Goal: Task Accomplishment & Management: Manage account settings

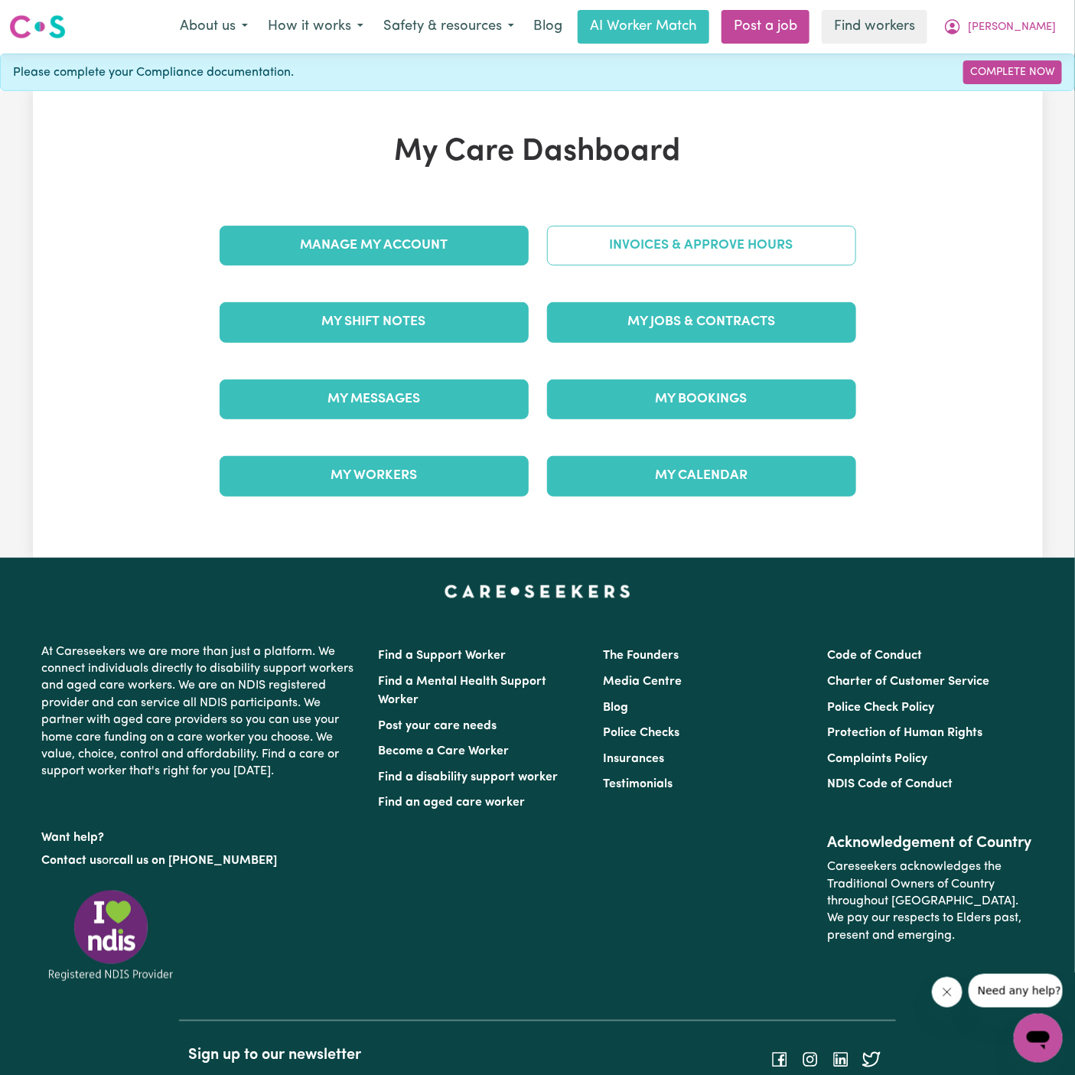
click at [659, 243] on link "Invoices & Approve Hours" at bounding box center [701, 246] width 309 height 40
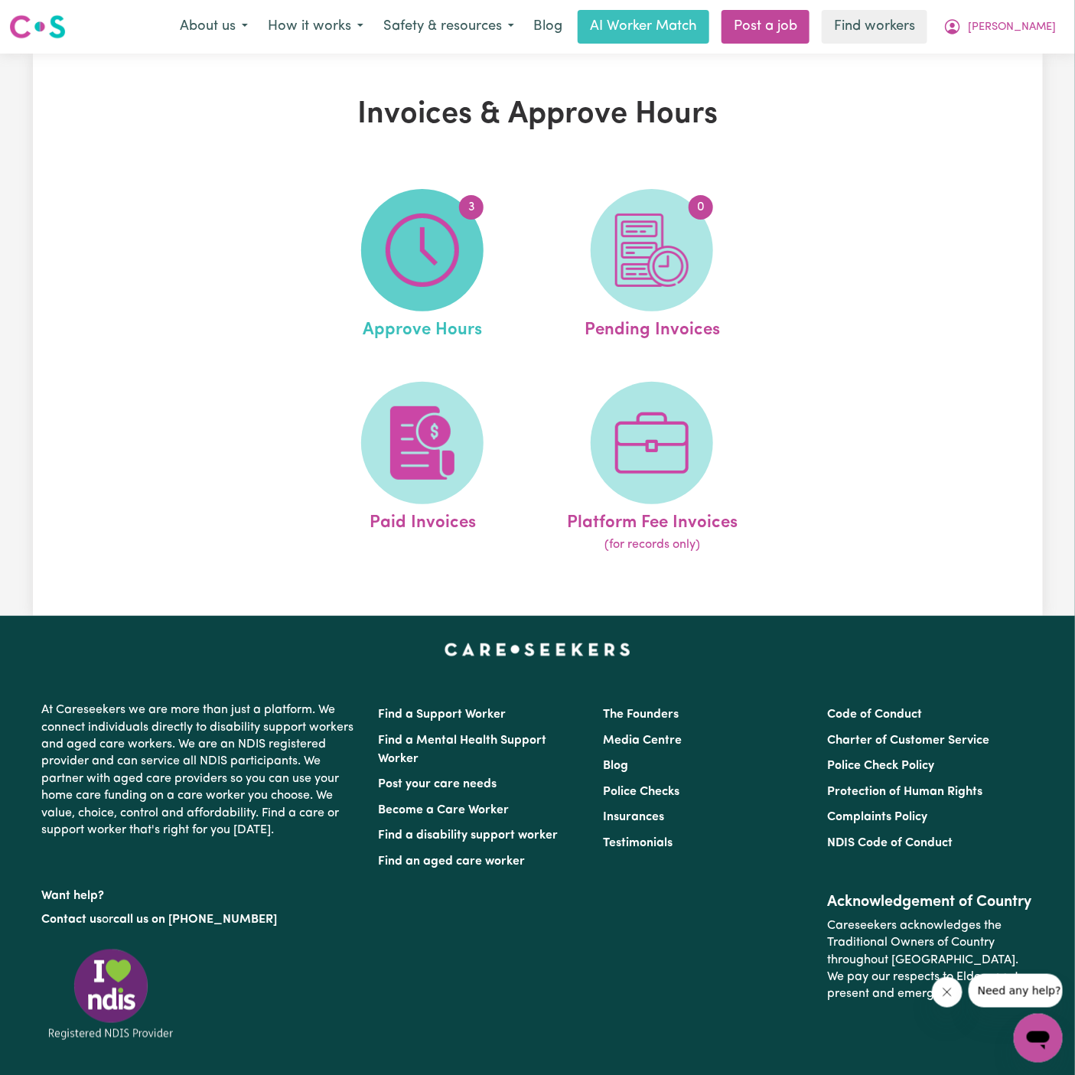
click at [458, 250] on img at bounding box center [422, 250] width 73 height 73
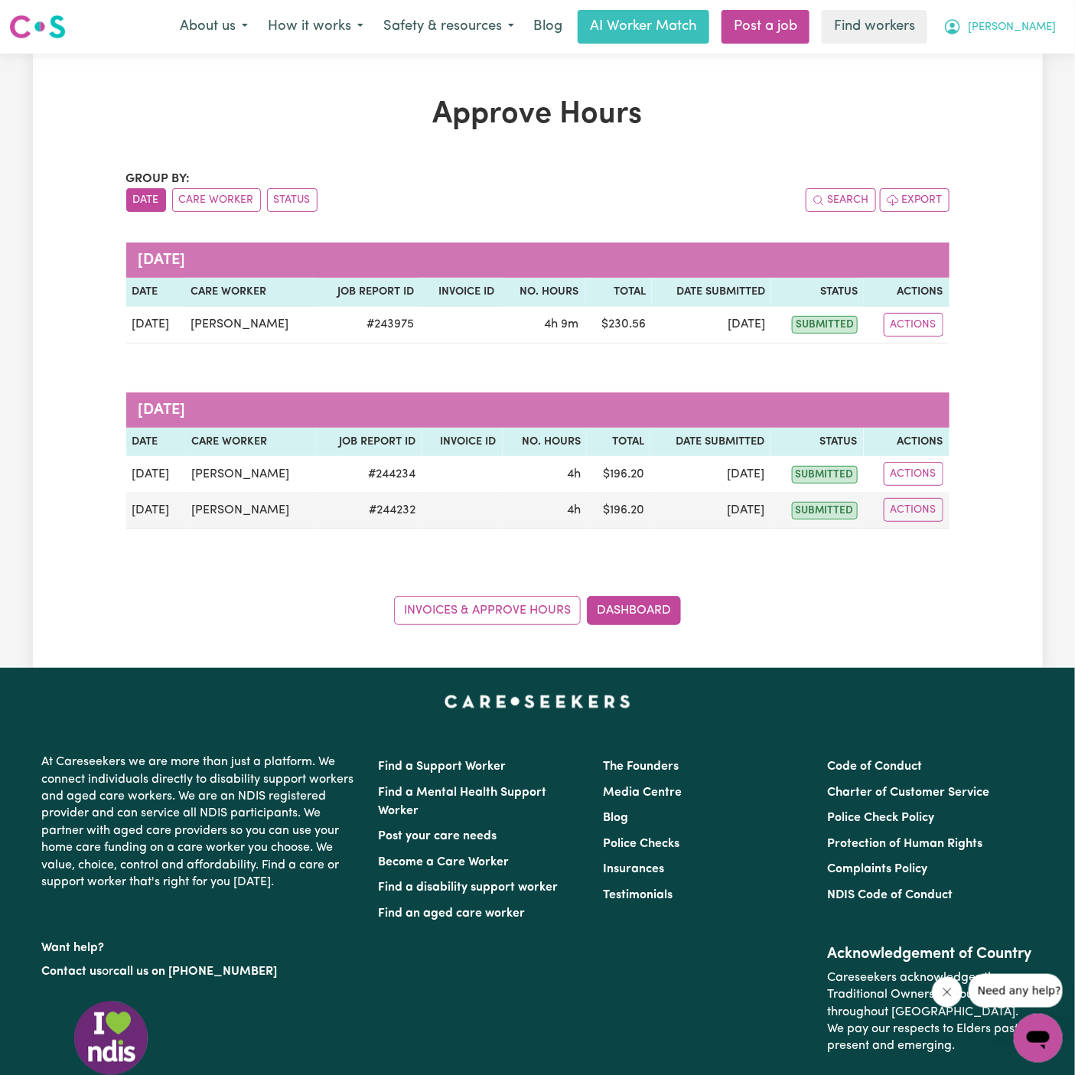
click at [1029, 25] on button "[PERSON_NAME]" at bounding box center [1000, 27] width 132 height 32
click at [1028, 56] on link "My Dashboard" at bounding box center [1004, 59] width 121 height 29
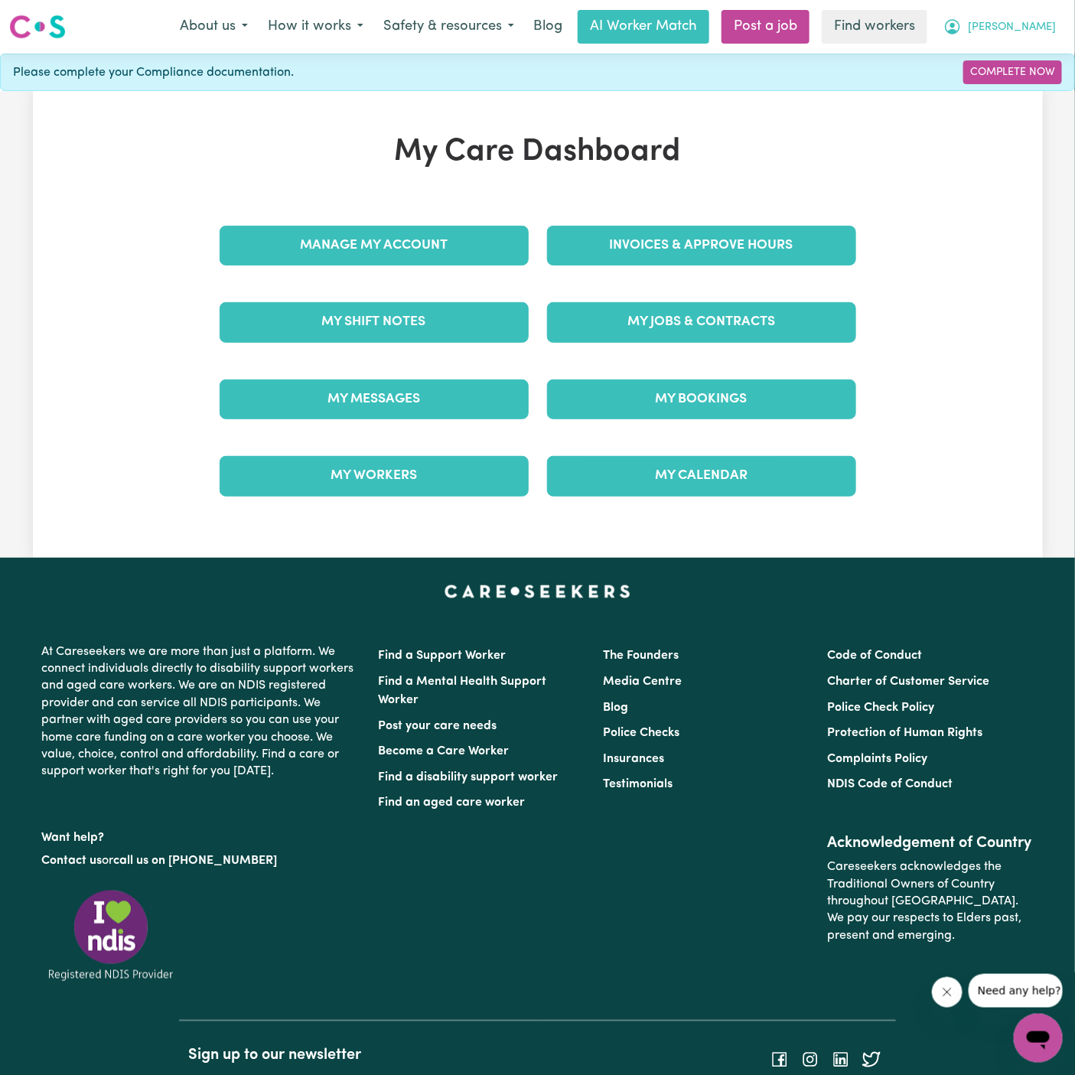
click at [1036, 28] on span "[PERSON_NAME]" at bounding box center [1012, 27] width 88 height 17
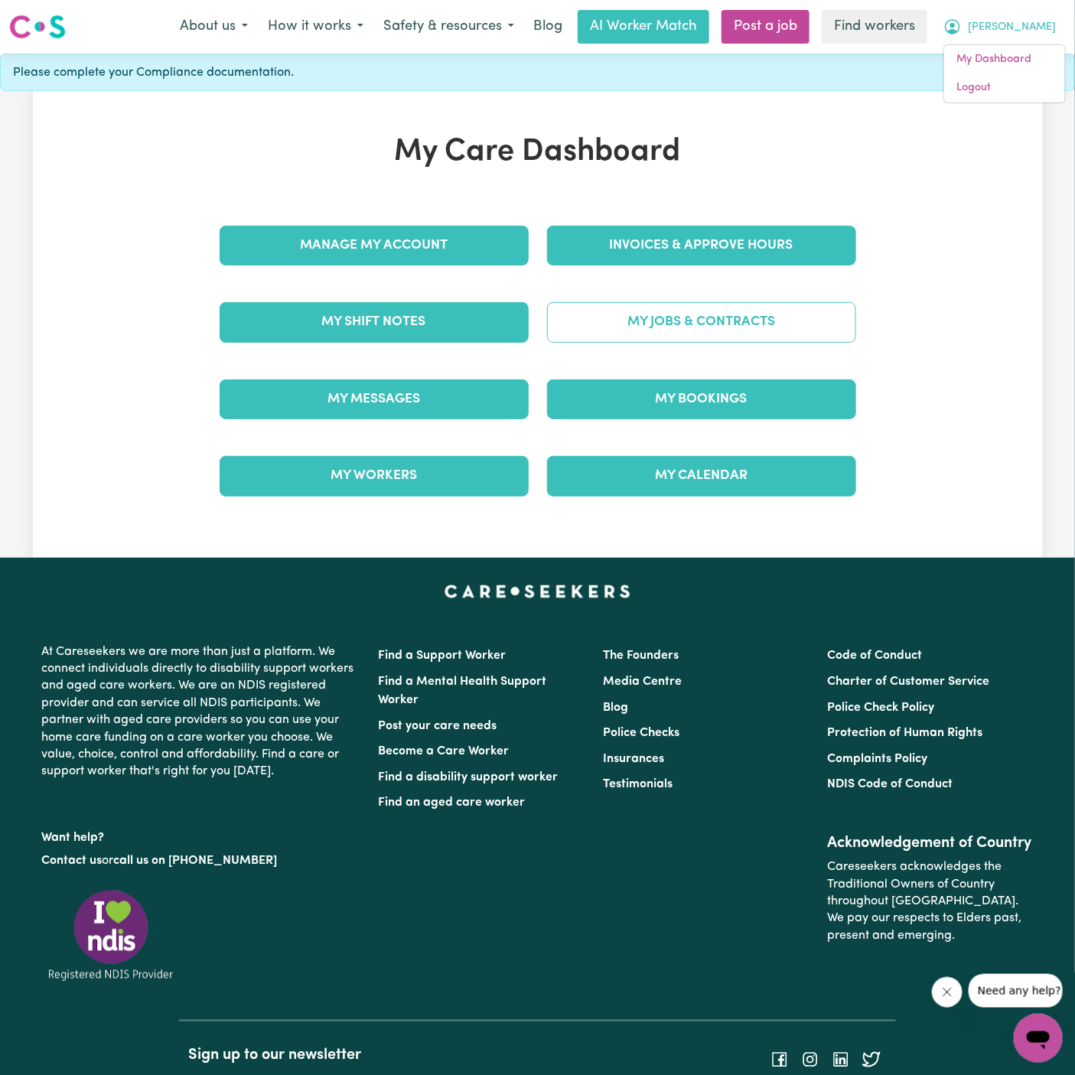
click at [712, 324] on link "My Jobs & Contracts" at bounding box center [701, 322] width 309 height 40
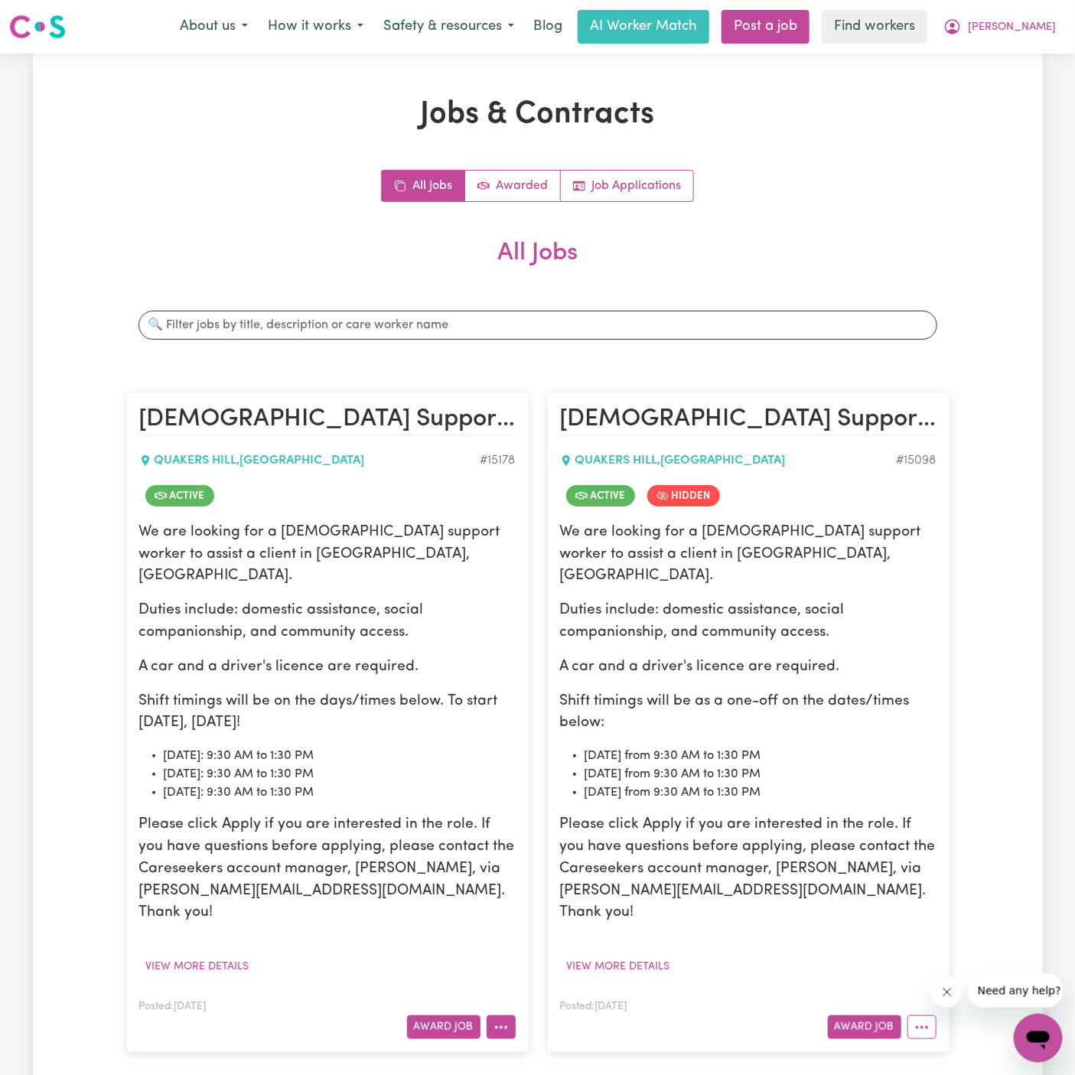
click at [494, 1020] on icon "More options" at bounding box center [501, 1027] width 15 height 15
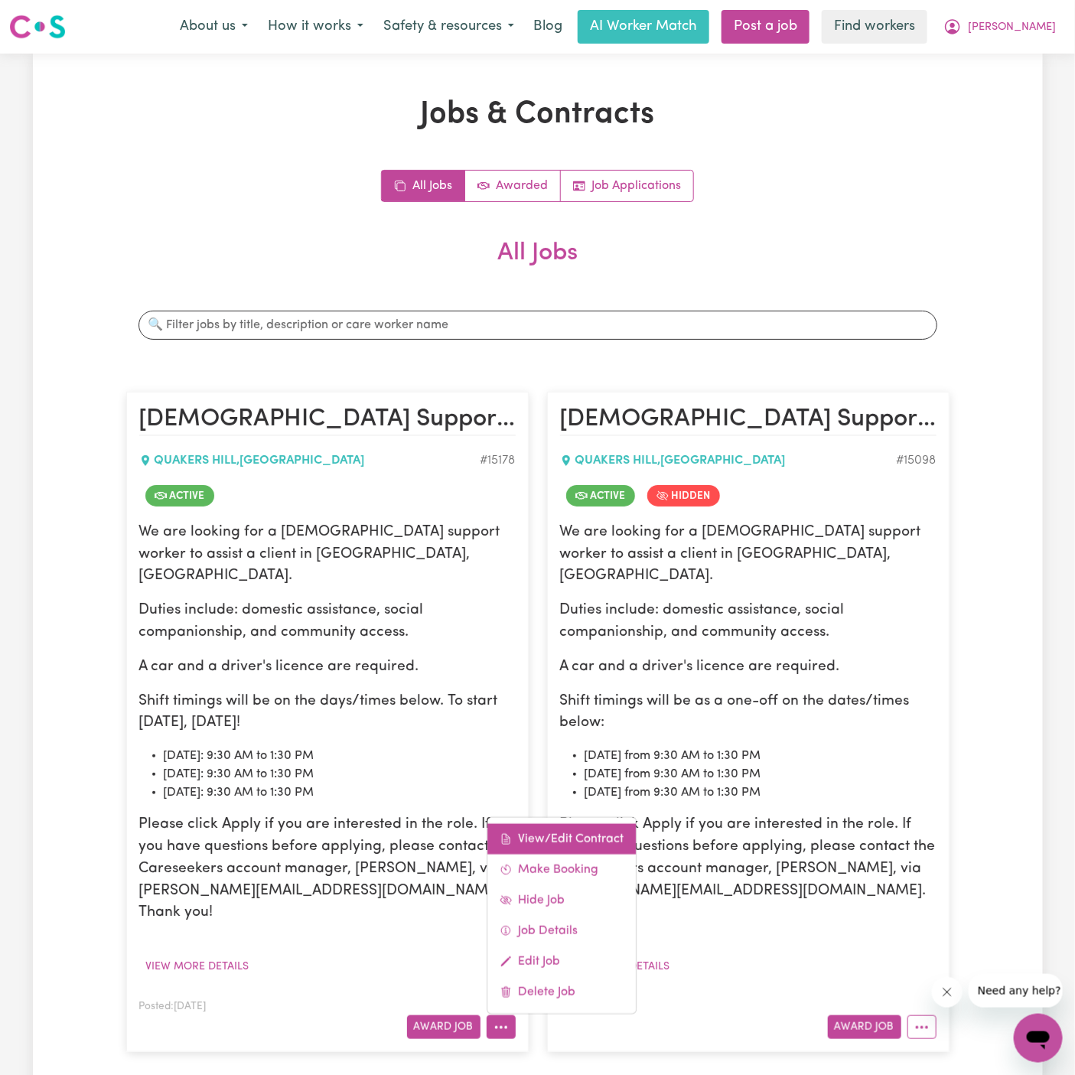
click at [565, 824] on link "View/Edit Contract" at bounding box center [562, 839] width 148 height 31
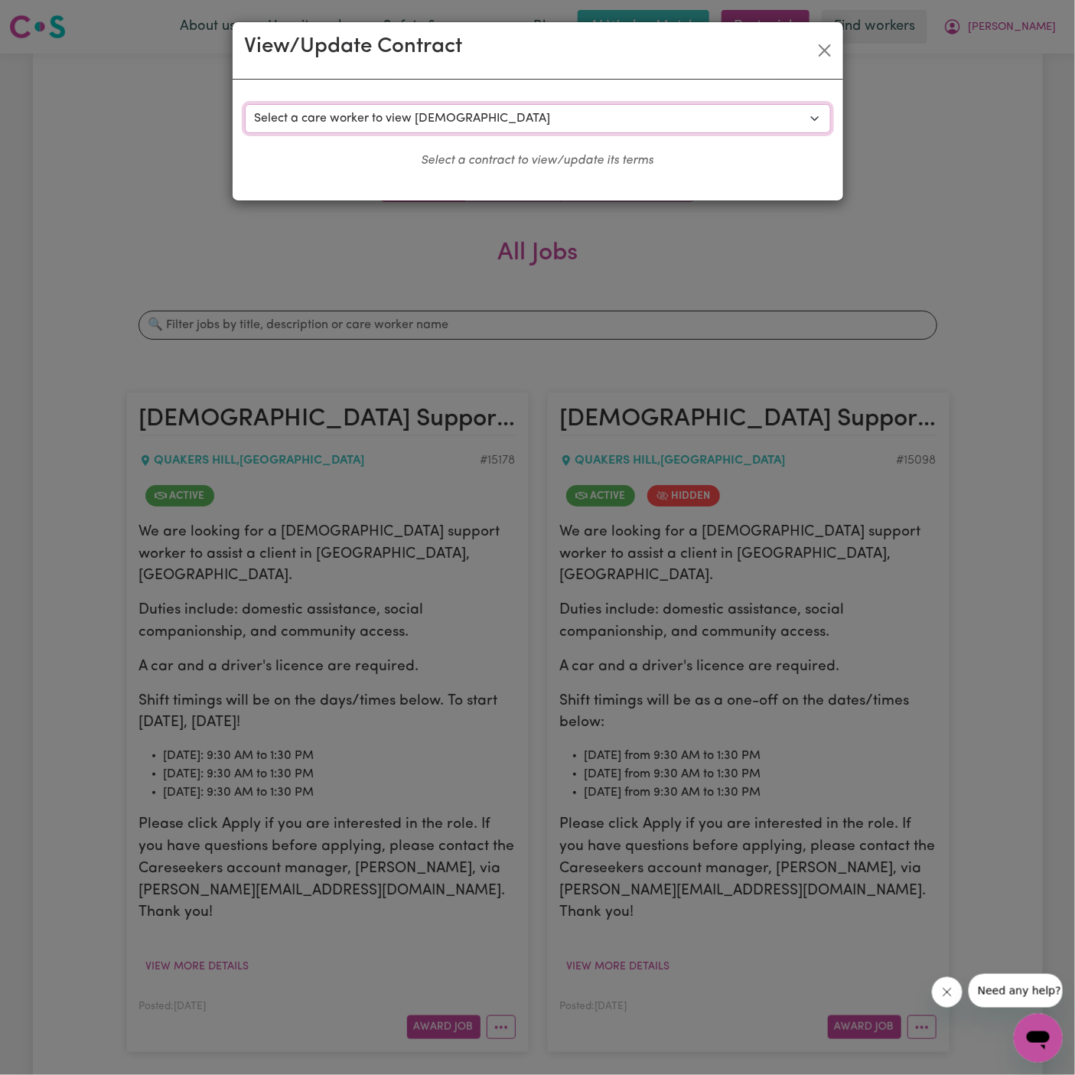
click at [387, 111] on select "Select a care worker to view [DEMOGRAPHIC_DATA] #10657 - [PERSON_NAME] (contrac…" at bounding box center [538, 118] width 586 height 29
select select "10270"
click at [245, 104] on select "Select a care worker to view [DEMOGRAPHIC_DATA] #10657 - [PERSON_NAME] (contrac…" at bounding box center [538, 118] width 586 height 29
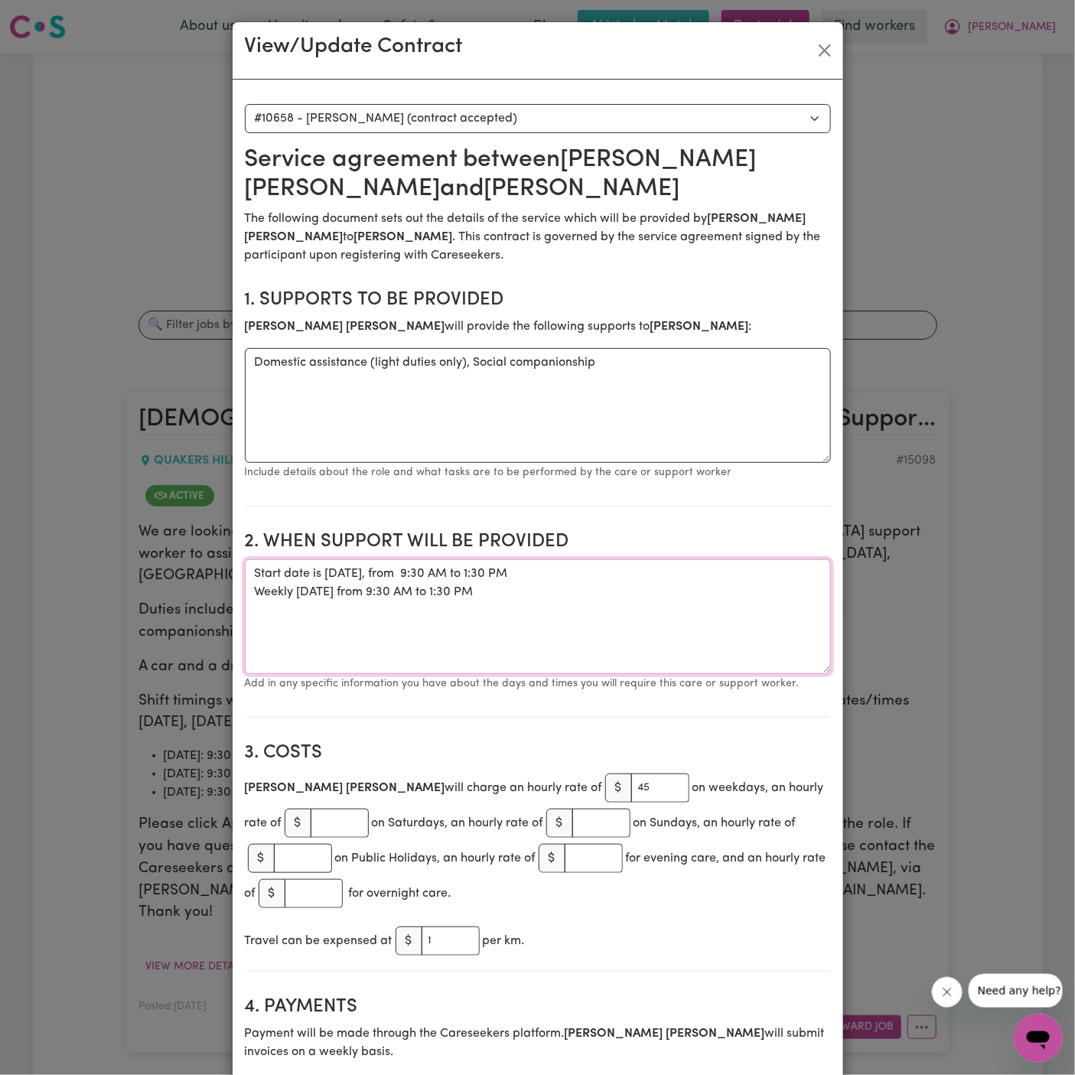
click at [448, 569] on textarea "Start date is [DATE], from 9:30 AM to 1:30 PM Weekly [DATE] from 9:30 AM to 1:3…" at bounding box center [538, 616] width 586 height 115
drag, startPoint x: 523, startPoint y: 588, endPoint x: 250, endPoint y: 570, distance: 274.6
click at [250, 570] on textarea "Start date is [DATE], from 9:30 AM to 1:30 PM Weekly [DATE] from 9:30 AM to 1:3…" at bounding box center [538, 616] width 586 height 115
click at [817, 54] on button "Close" at bounding box center [825, 50] width 24 height 24
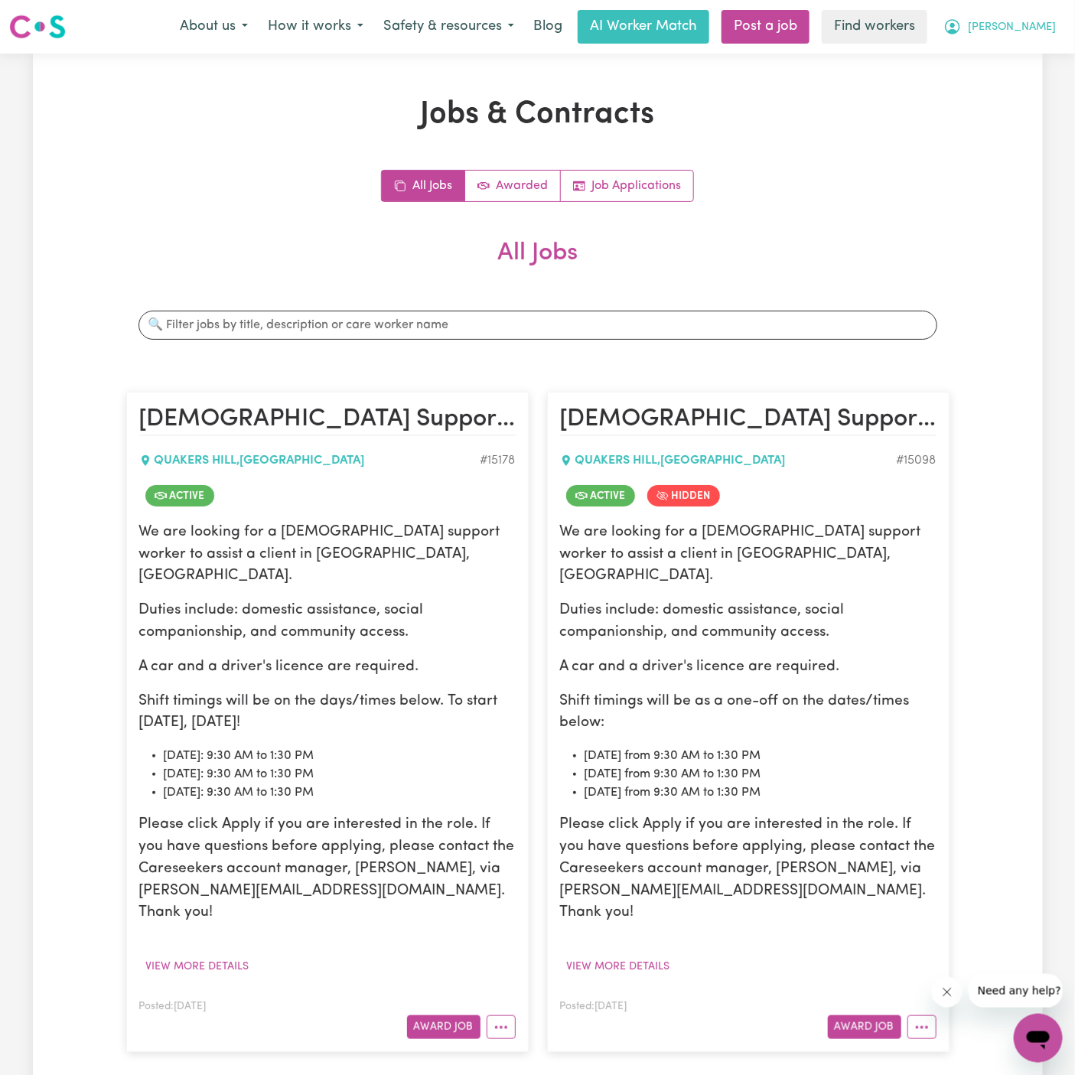
click at [1034, 31] on span "[PERSON_NAME]" at bounding box center [1012, 27] width 88 height 17
click at [986, 97] on link "Logout" at bounding box center [1004, 87] width 121 height 29
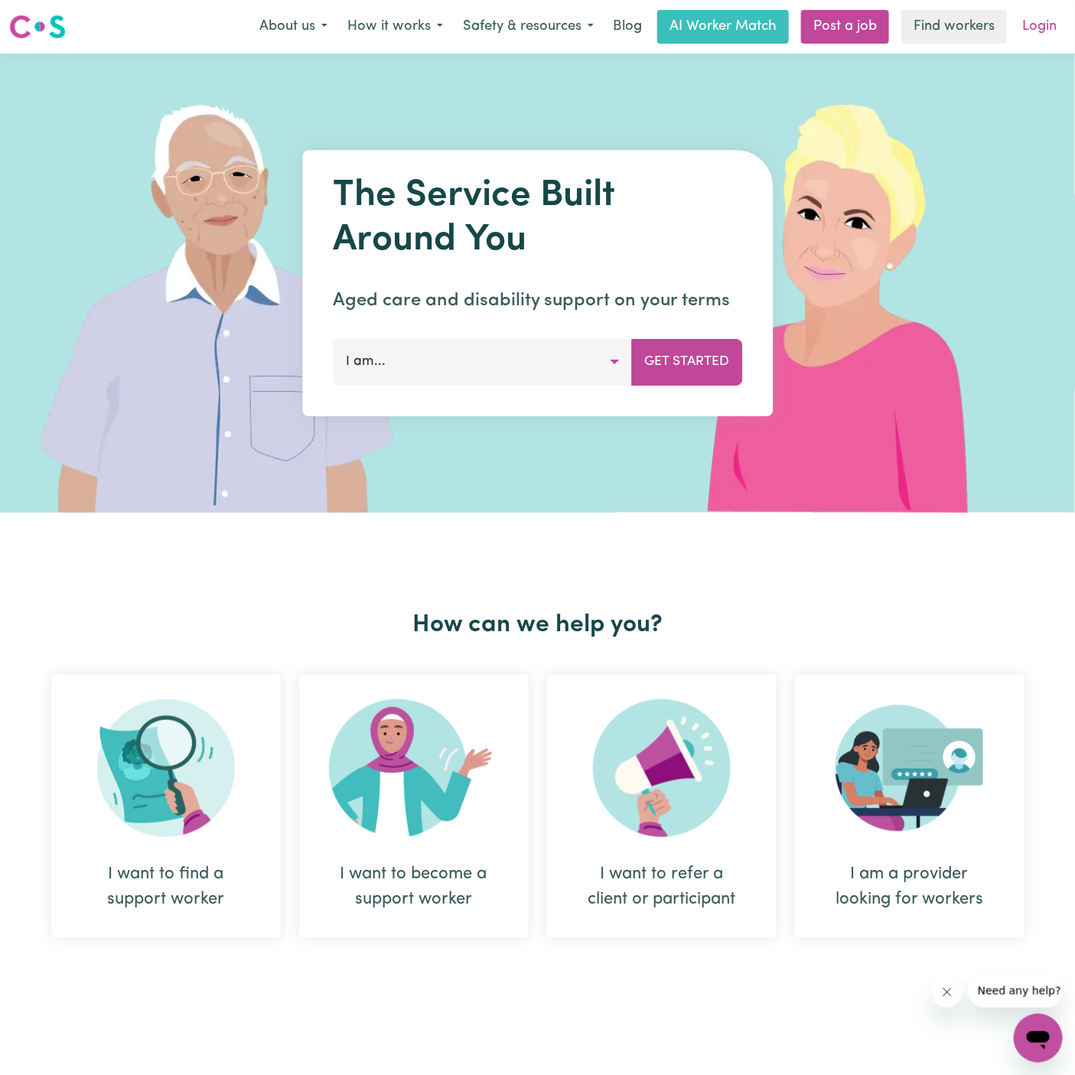
click at [1041, 40] on link "Login" at bounding box center [1039, 27] width 53 height 34
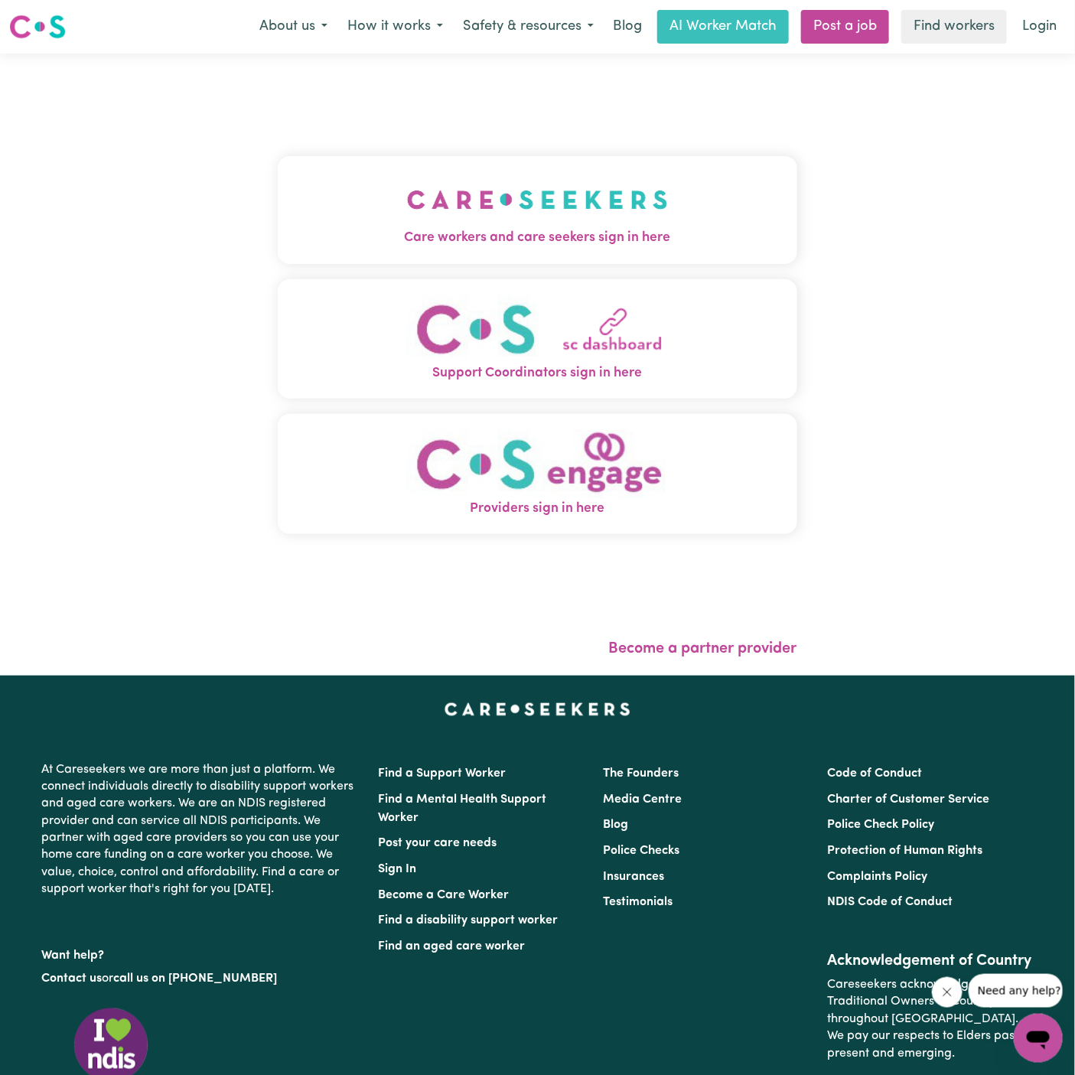
click at [546, 224] on img "Care workers and care seekers sign in here" at bounding box center [537, 199] width 261 height 57
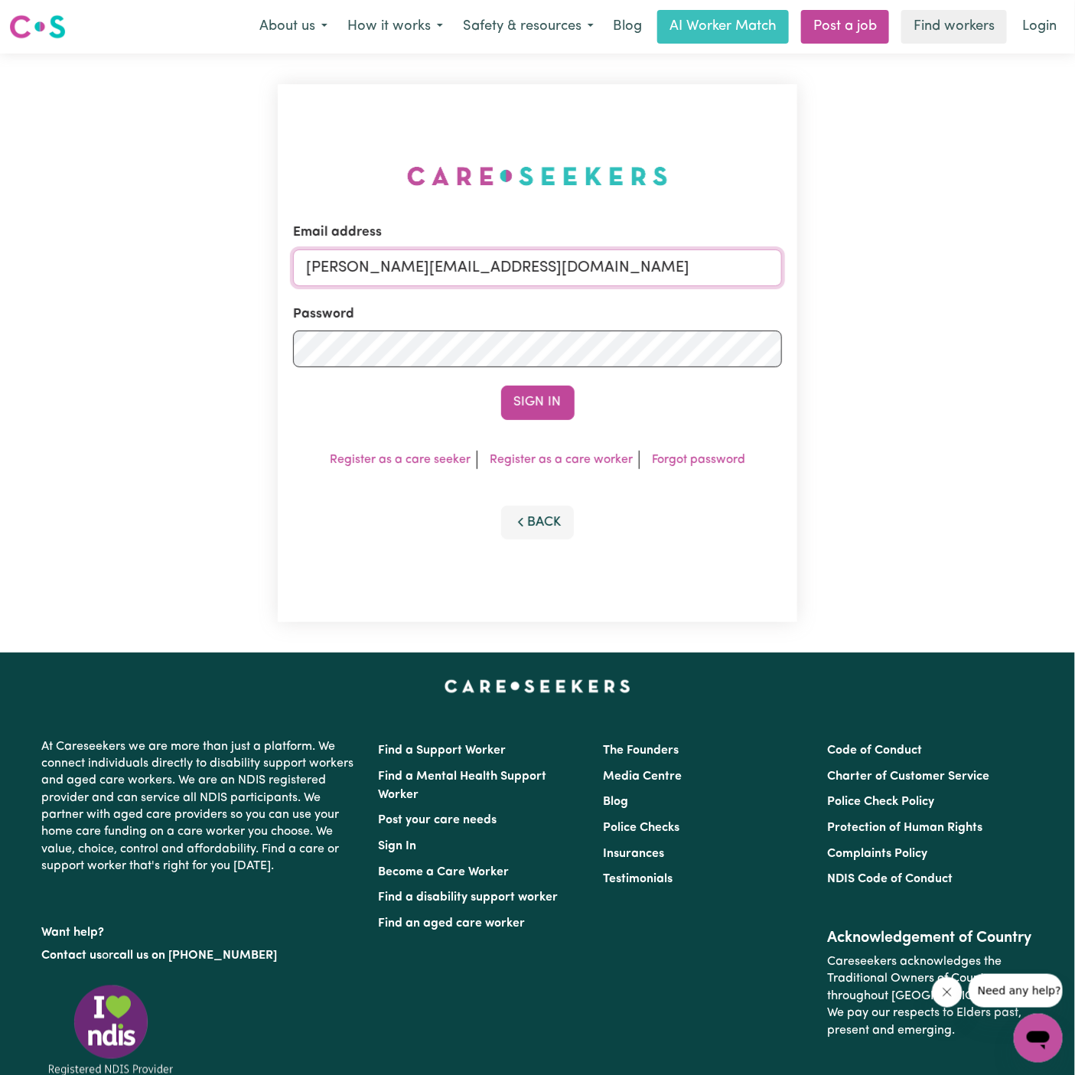
click at [588, 257] on input "[PERSON_NAME][EMAIL_ADDRESS][DOMAIN_NAME]" at bounding box center [537, 268] width 489 height 37
drag, startPoint x: 384, startPoint y: 265, endPoint x: 913, endPoint y: 298, distance: 529.9
click at [913, 298] on div "Email address [EMAIL_ADDRESS][DOMAIN_NAME] Password Sign In Register as a care …" at bounding box center [537, 353] width 1075 height 599
type input "[EMAIL_ADDRESS][DOMAIN_NAME]"
click at [501, 386] on button "Sign In" at bounding box center [537, 403] width 73 height 34
